Goal: Information Seeking & Learning: Learn about a topic

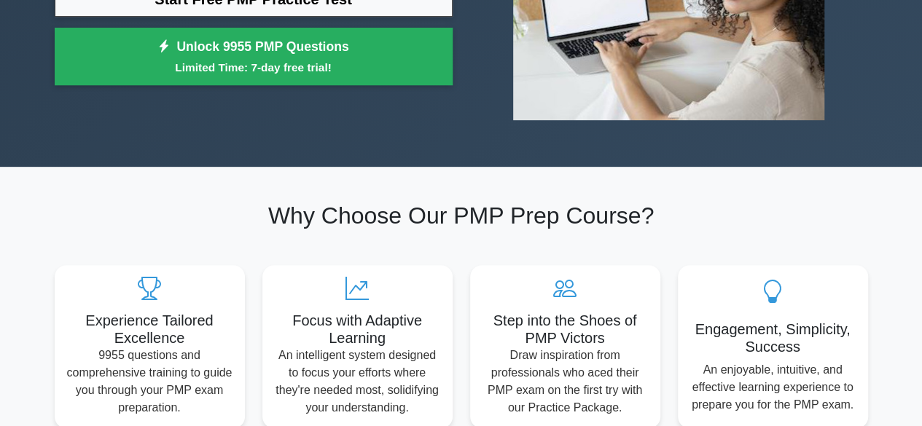
scroll to position [73, 0]
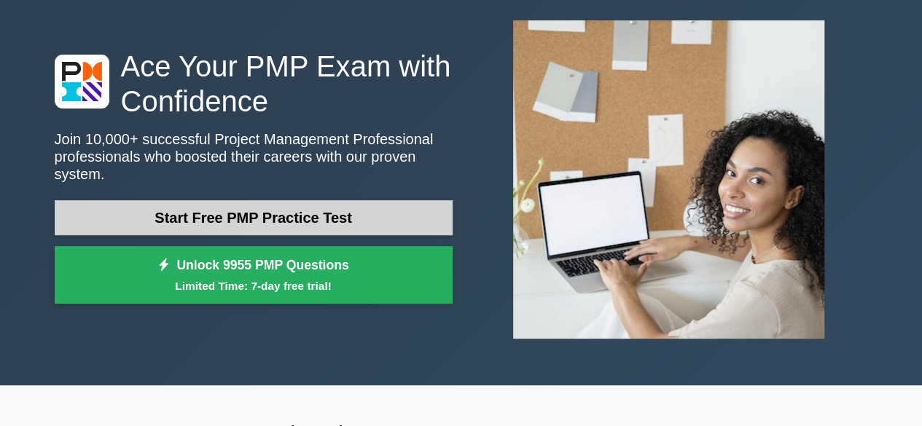
click at [364, 208] on link "Start Free PMP Practice Test" at bounding box center [254, 217] width 398 height 35
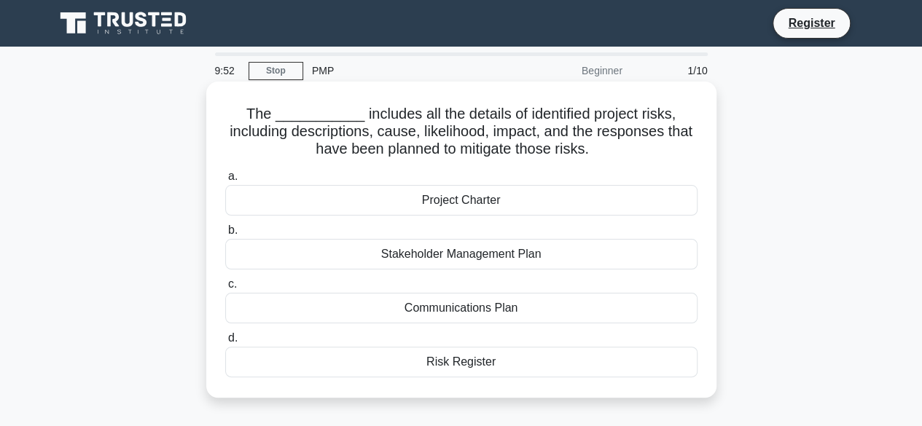
click at [442, 361] on div "Risk Register" at bounding box center [461, 362] width 472 height 31
click at [225, 343] on input "d. Risk Register" at bounding box center [225, 338] width 0 height 9
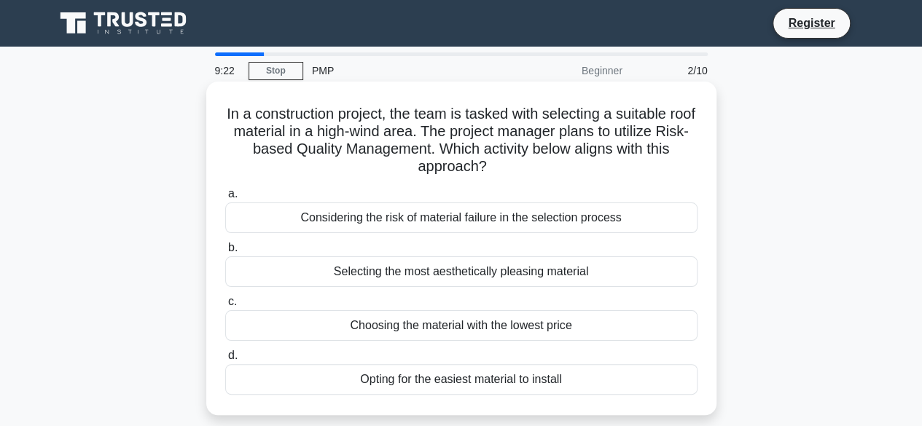
click at [581, 227] on div "Considering the risk of material failure in the selection process" at bounding box center [461, 218] width 472 height 31
click at [225, 199] on input "a. Considering the risk of material failure in the selection process" at bounding box center [225, 193] width 0 height 9
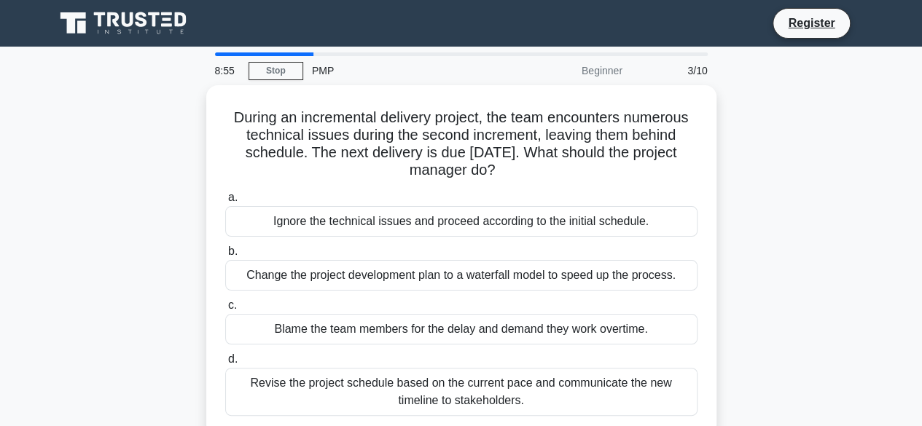
scroll to position [73, 0]
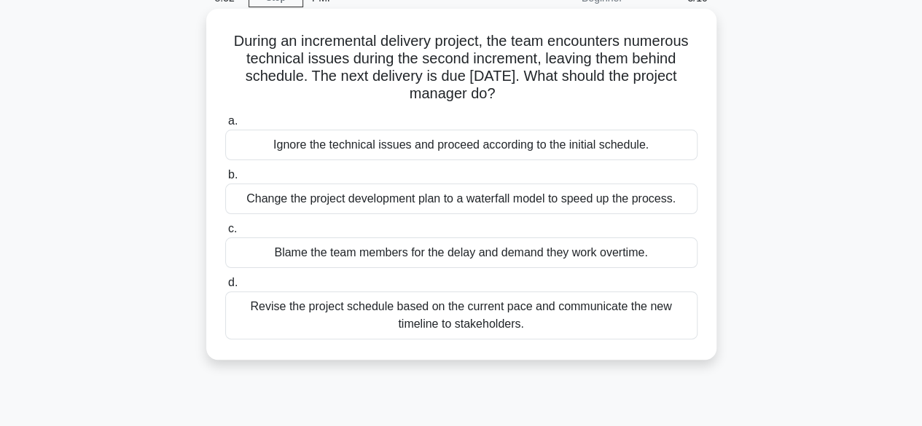
click at [518, 321] on div "Revise the project schedule based on the current pace and communicate the new t…" at bounding box center [461, 315] width 472 height 48
click at [225, 288] on input "d. Revise the project schedule based on the current pace and communicate the ne…" at bounding box center [225, 282] width 0 height 9
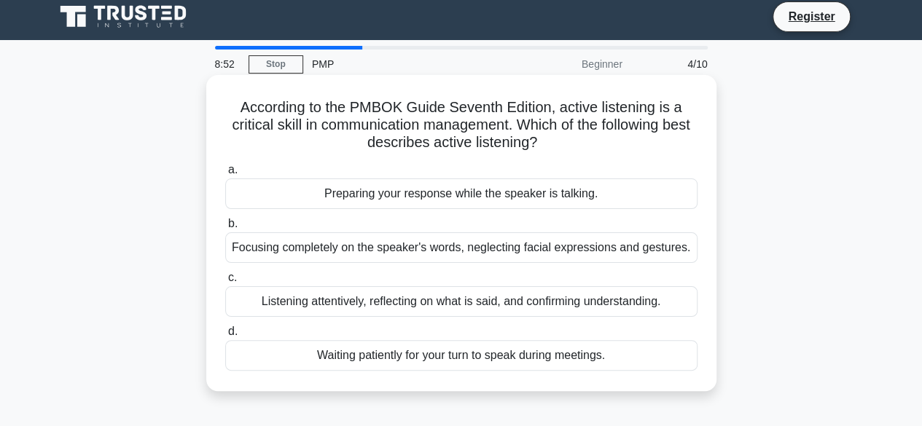
scroll to position [0, 0]
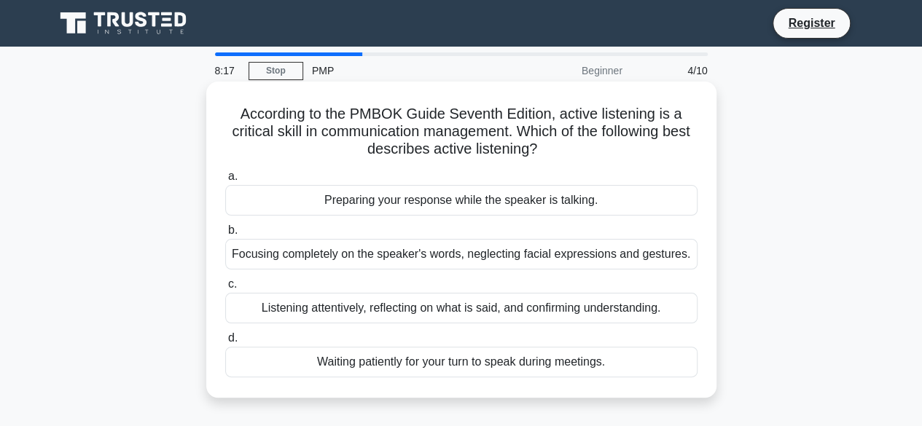
click at [586, 311] on div "Listening attentively, reflecting on what is said, and confirming understanding." at bounding box center [461, 308] width 472 height 31
click at [225, 289] on input "c. Listening attentively, reflecting on what is said, and confirming understand…" at bounding box center [225, 284] width 0 height 9
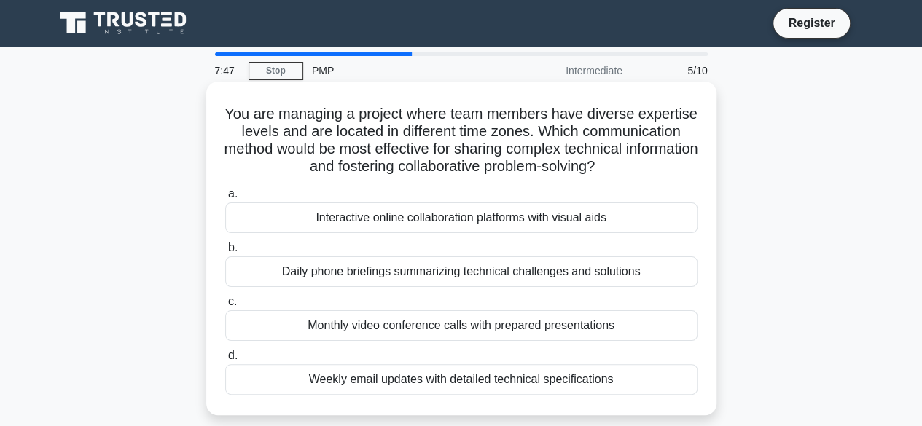
click at [379, 223] on div "Interactive online collaboration platforms with visual aids" at bounding box center [461, 218] width 472 height 31
click at [225, 199] on input "a. Interactive online collaboration platforms with visual aids" at bounding box center [225, 193] width 0 height 9
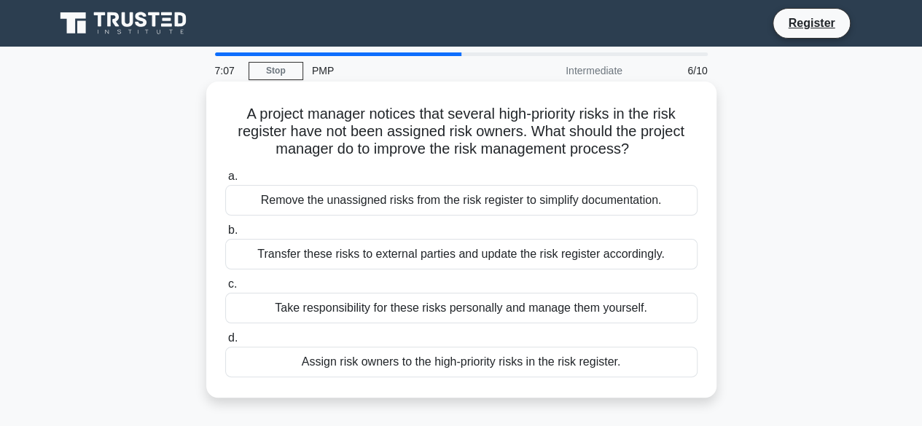
click at [474, 353] on div "Assign risk owners to the high-priority risks in the risk register." at bounding box center [461, 362] width 472 height 31
click at [225, 343] on input "d. Assign risk owners to the high-priority risks in the risk register." at bounding box center [225, 338] width 0 height 9
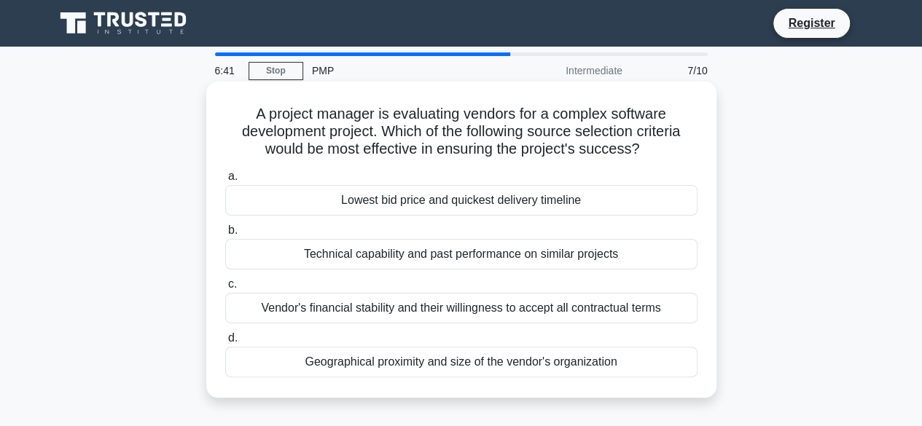
click at [402, 252] on div "Technical capability and past performance on similar projects" at bounding box center [461, 254] width 472 height 31
click at [225, 235] on input "b. Technical capability and past performance on similar projects" at bounding box center [225, 230] width 0 height 9
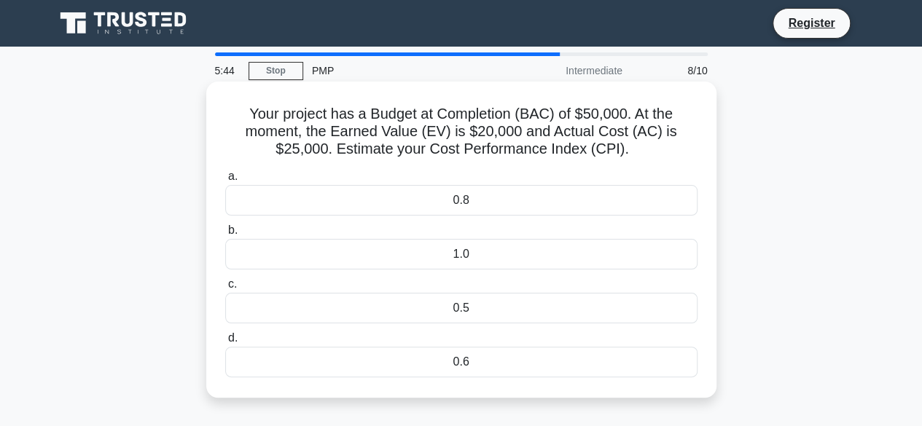
click at [651, 144] on h5 "Your project has a Budget at Completion (BAC) of $50,000. At the moment, the Ea…" at bounding box center [461, 132] width 475 height 54
click at [561, 208] on div "0.8" at bounding box center [461, 200] width 472 height 31
click at [225, 181] on input "a. 0.8" at bounding box center [225, 176] width 0 height 9
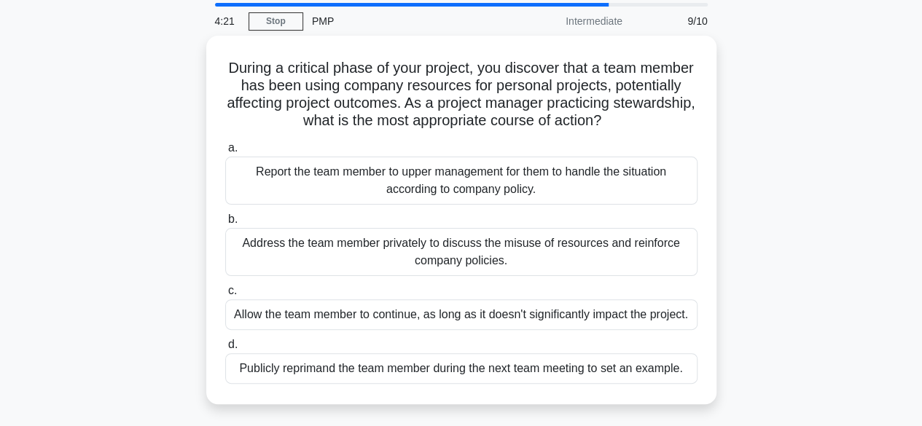
scroll to position [73, 0]
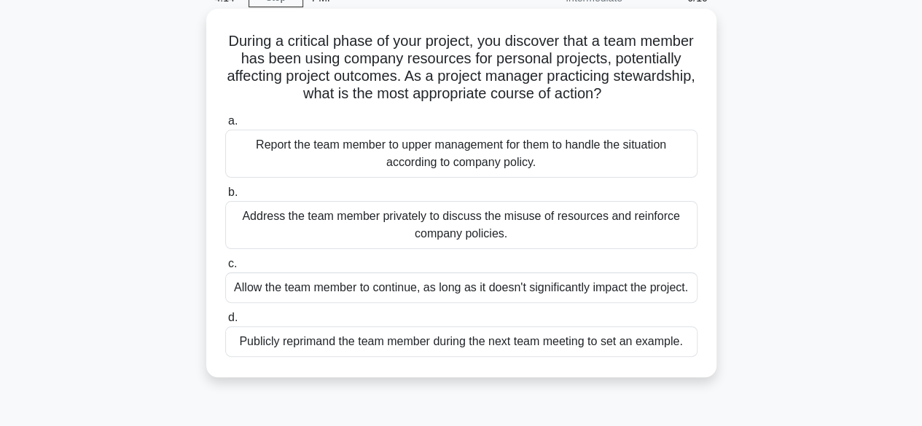
click at [422, 229] on div "Address the team member privately to discuss the misuse of resources and reinfo…" at bounding box center [461, 225] width 472 height 48
click at [225, 197] on input "b. Address the team member privately to discuss the misuse of resources and rei…" at bounding box center [225, 192] width 0 height 9
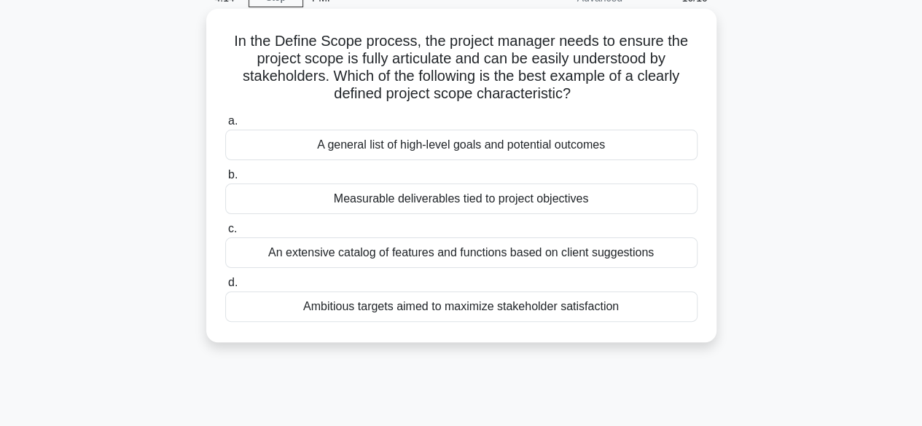
scroll to position [0, 0]
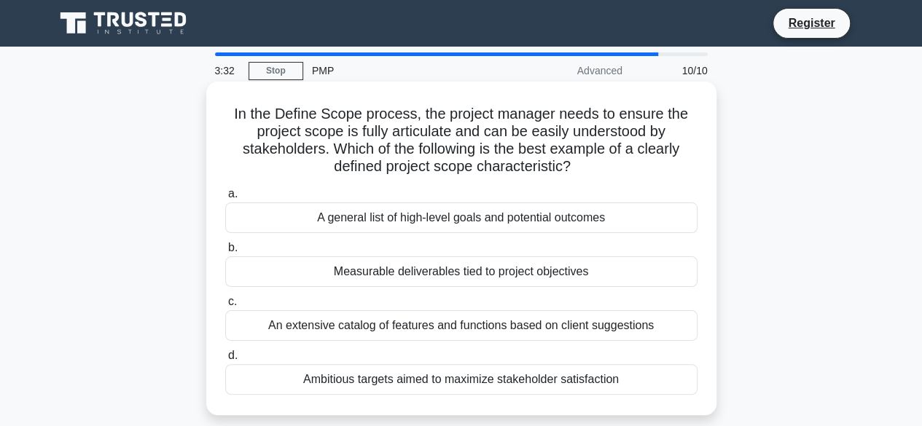
click at [597, 272] on div "Measurable deliverables tied to project objectives" at bounding box center [461, 271] width 472 height 31
click at [225, 253] on input "b. Measurable deliverables tied to project objectives" at bounding box center [225, 247] width 0 height 9
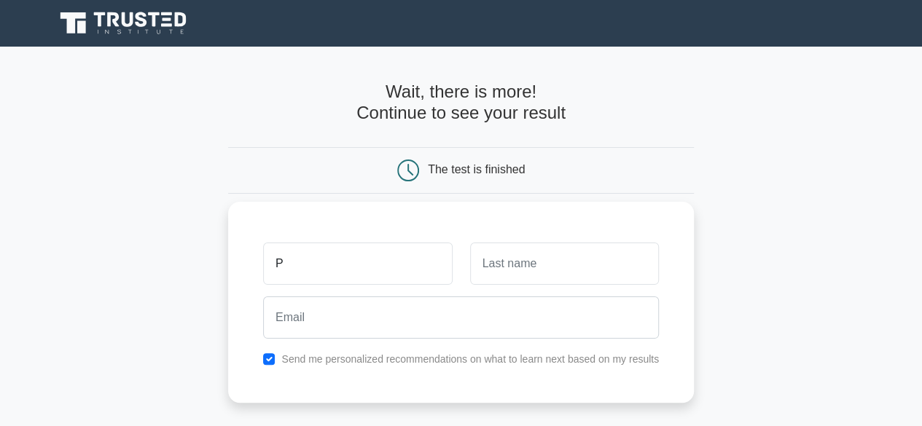
type input "[PERSON_NAME]"
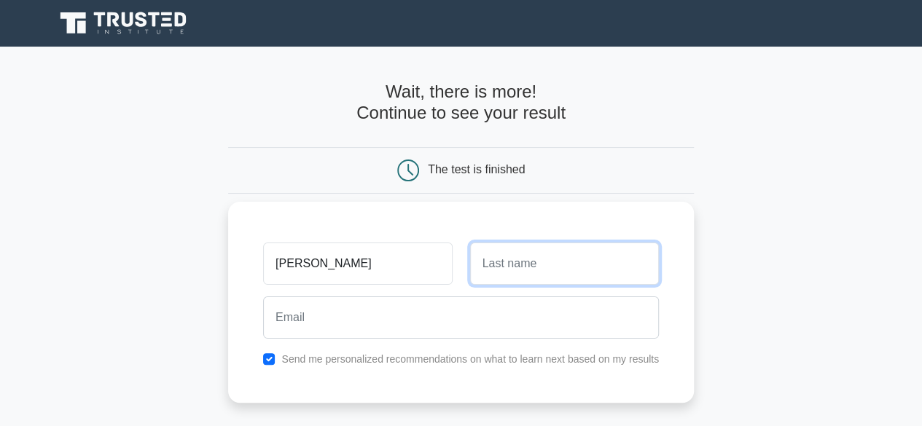
click at [540, 275] on input "text" at bounding box center [564, 264] width 189 height 42
type input "Inductivo"
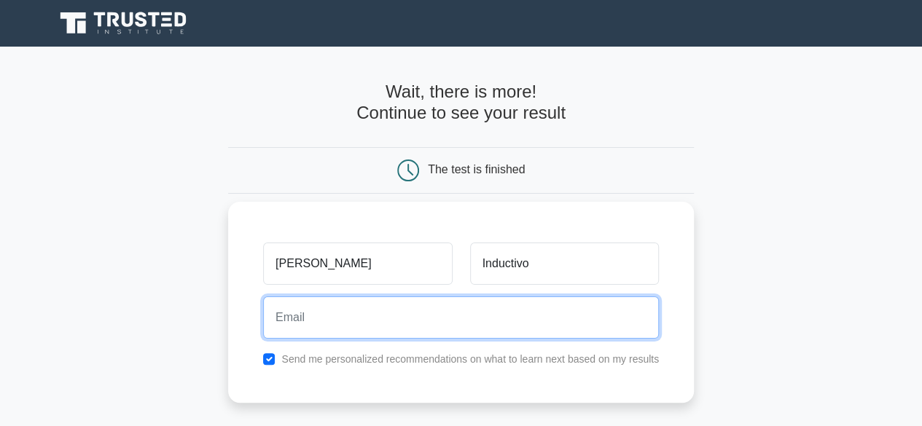
click at [503, 326] on input "email" at bounding box center [461, 318] width 396 height 42
type input "[PERSON_NAME][EMAIL_ADDRESS][PERSON_NAME][DOMAIN_NAME]"
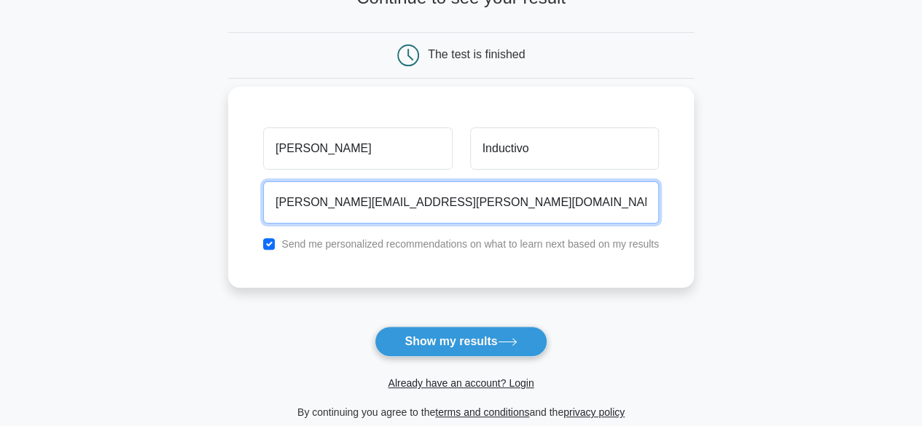
scroll to position [146, 0]
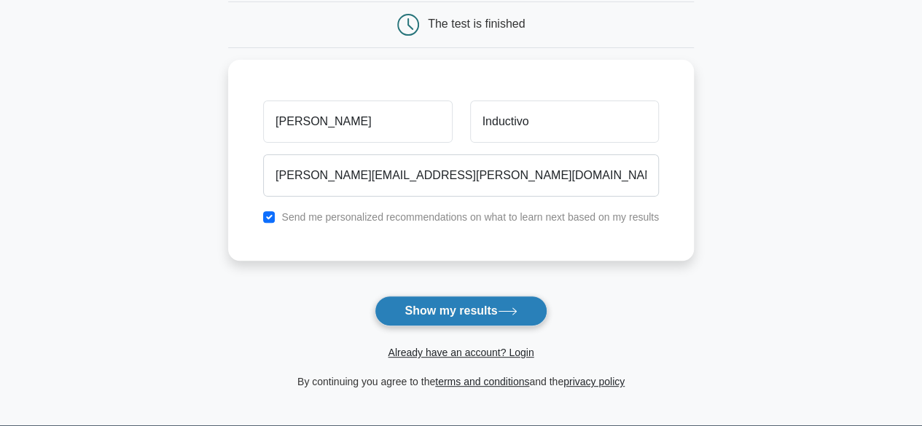
click at [523, 317] on button "Show my results" at bounding box center [461, 311] width 172 height 31
